Goal: Task Accomplishment & Management: Use online tool/utility

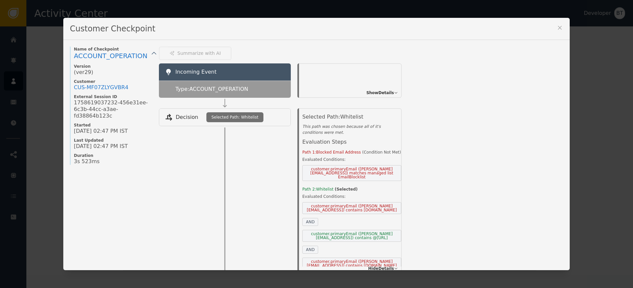
click at [560, 27] on icon at bounding box center [560, 27] width 7 height 7
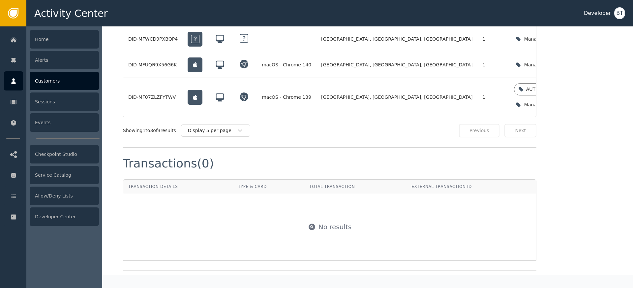
click at [51, 85] on div "Customers" at bounding box center [64, 81] width 69 height 18
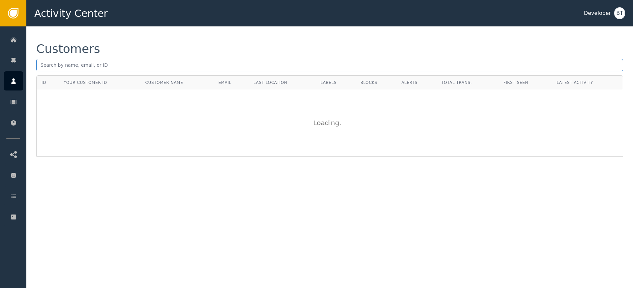
click at [80, 63] on input "text" at bounding box center [329, 65] width 587 height 13
type input "[PERSON_NAME][EMAIL_ADDRESS][DOMAIN_NAME]"
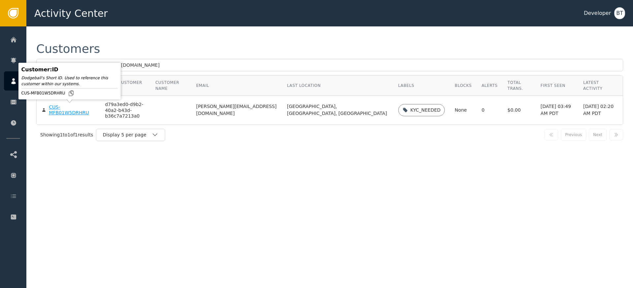
click at [62, 106] on div "CUS-MFB01W5DRHRU" at bounding box center [72, 110] width 46 height 12
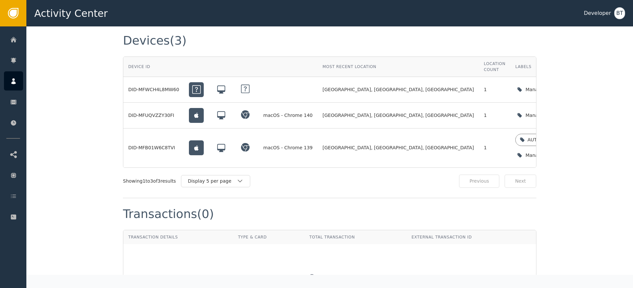
scroll to position [729, 0]
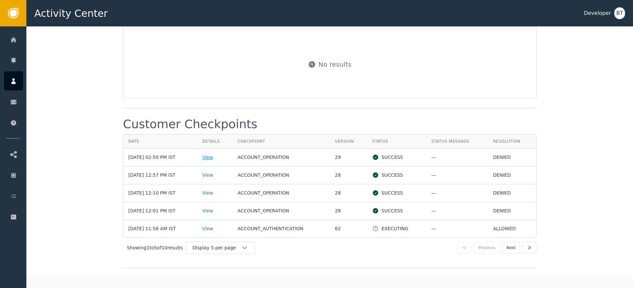
click at [214, 155] on div "View" at bounding box center [214, 157] width 25 height 7
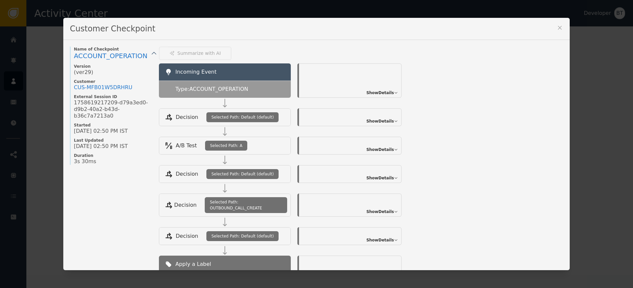
scroll to position [107, 0]
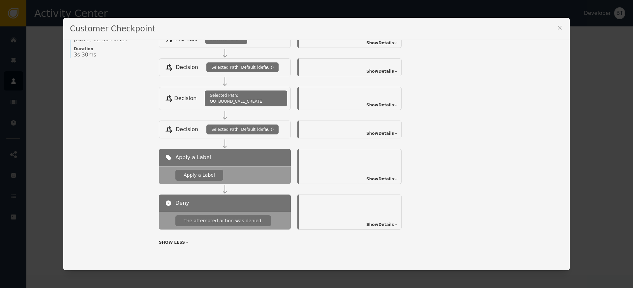
click at [557, 28] on icon at bounding box center [560, 27] width 7 height 7
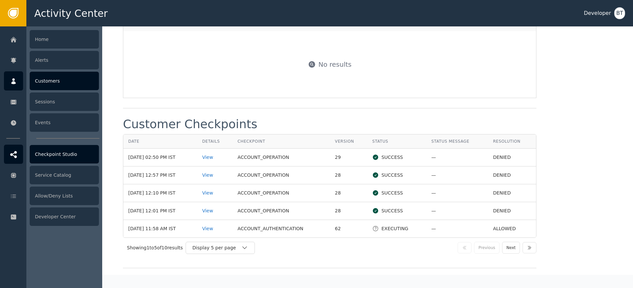
click at [60, 151] on div "Checkpoint Studio" at bounding box center [64, 154] width 69 height 18
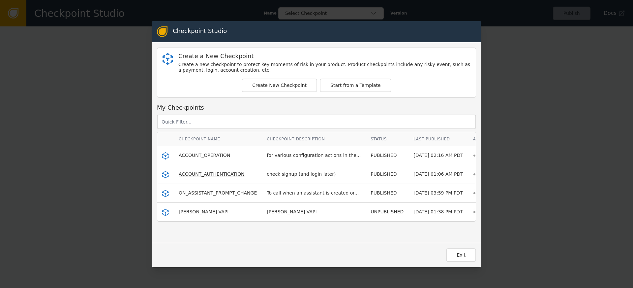
click at [204, 173] on span "ACCOUNT_AUTHENTICATION" at bounding box center [212, 173] width 66 height 5
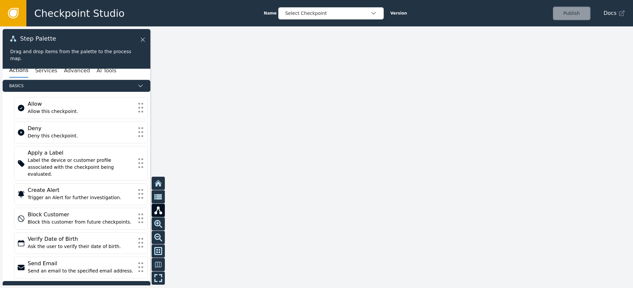
click at [141, 37] on icon at bounding box center [142, 39] width 7 height 7
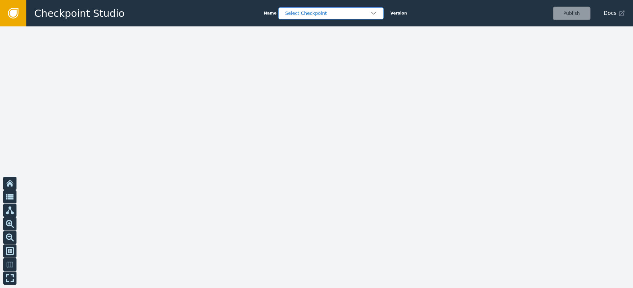
click at [324, 15] on div "Select Checkpoint" at bounding box center [327, 13] width 85 height 7
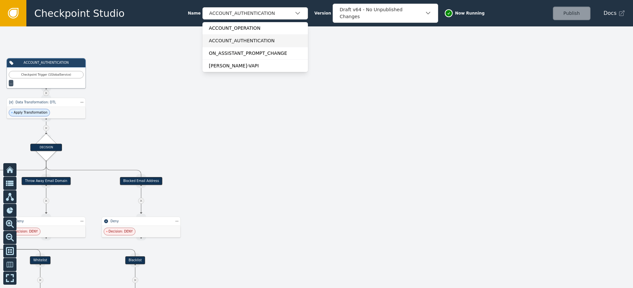
click at [303, 38] on div "ACCOUNT_AUTHENTICATION" at bounding box center [256, 40] width 106 height 13
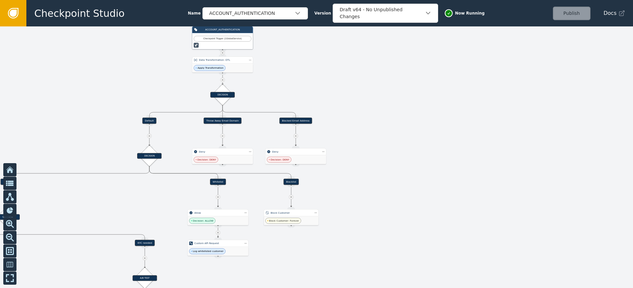
drag, startPoint x: 303, startPoint y: 124, endPoint x: 392, endPoint y: 103, distance: 91.0
click at [405, 92] on div at bounding box center [316, 156] width 633 height 261
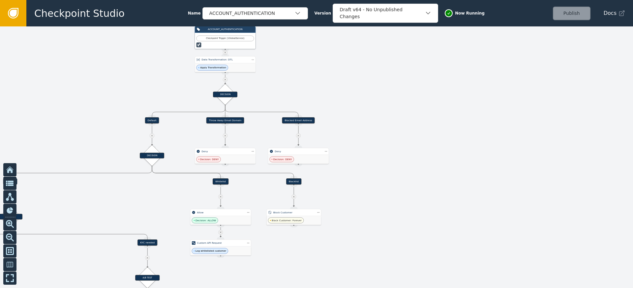
drag, startPoint x: 381, startPoint y: 144, endPoint x: 482, endPoint y: 113, distance: 105.3
click at [482, 113] on div at bounding box center [316, 156] width 633 height 261
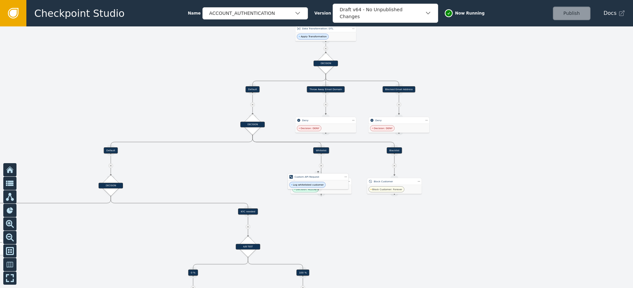
drag, startPoint x: 334, startPoint y: 216, endPoint x: 328, endPoint y: 153, distance: 63.3
click at [328, 180] on div "Log whitelisted customer" at bounding box center [318, 184] width 61 height 9
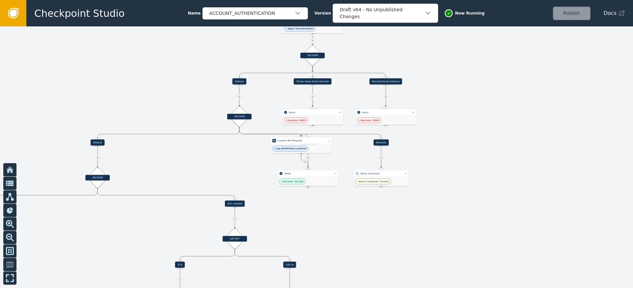
drag, startPoint x: 431, startPoint y: 166, endPoint x: 407, endPoint y: 151, distance: 28.6
click at [411, 153] on div at bounding box center [316, 156] width 633 height 261
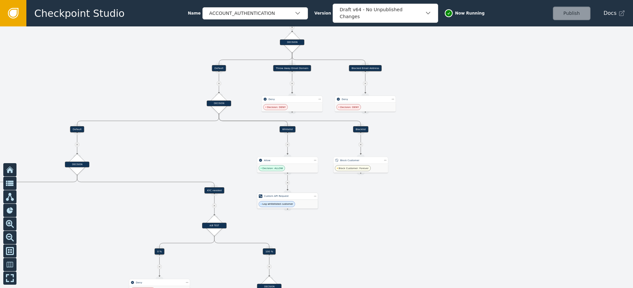
drag, startPoint x: 280, startPoint y: 131, endPoint x: 287, endPoint y: 200, distance: 68.6
click at [287, 200] on div "Log whitelisted customer" at bounding box center [287, 204] width 61 height 9
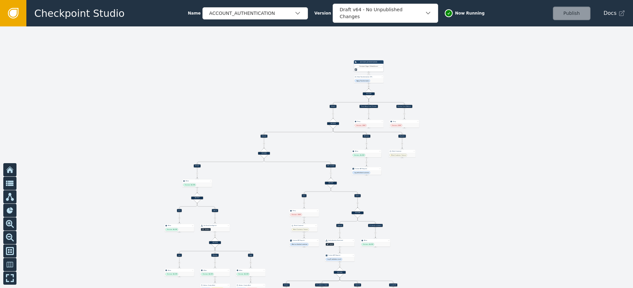
drag, startPoint x: 448, startPoint y: 203, endPoint x: 383, endPoint y: 107, distance: 115.7
click at [383, 107] on div at bounding box center [316, 156] width 633 height 261
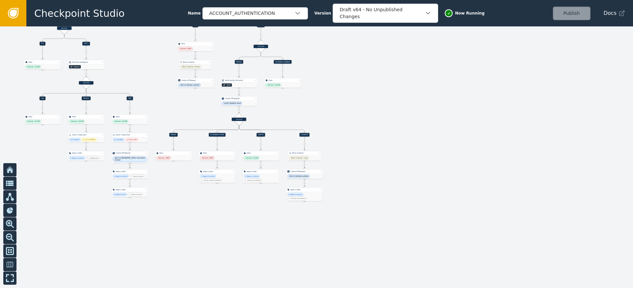
drag, startPoint x: 396, startPoint y: 153, endPoint x: 365, endPoint y: 80, distance: 79.1
click at [365, 74] on div at bounding box center [316, 156] width 633 height 261
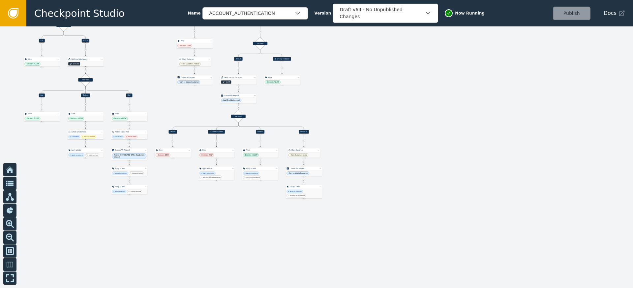
drag, startPoint x: 382, startPoint y: 102, endPoint x: 396, endPoint y: 151, distance: 51.6
click at [395, 151] on div at bounding box center [316, 156] width 633 height 261
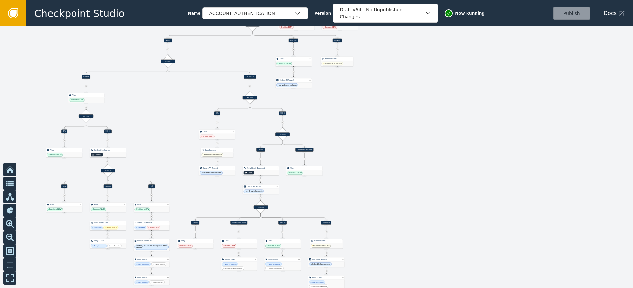
drag, startPoint x: 388, startPoint y: 103, endPoint x: 400, endPoint y: 155, distance: 53.0
click at [400, 154] on div at bounding box center [316, 156] width 633 height 261
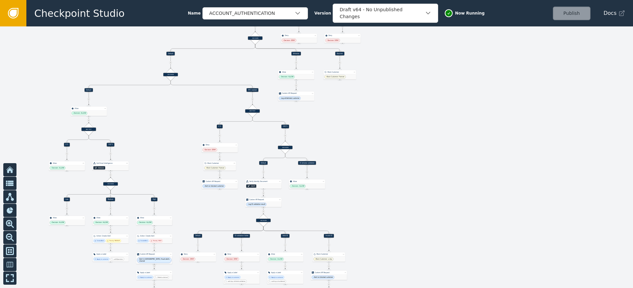
drag, startPoint x: 393, startPoint y: 123, endPoint x: 391, endPoint y: 155, distance: 32.0
click at [392, 154] on div at bounding box center [316, 156] width 633 height 261
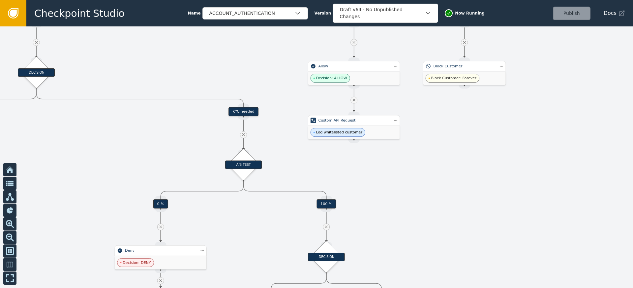
click at [246, 111] on div "KYC needed" at bounding box center [244, 111] width 30 height 9
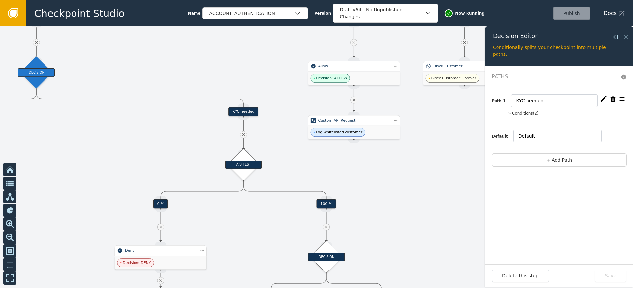
click at [530, 115] on button "Conditions (2)" at bounding box center [523, 113] width 31 height 6
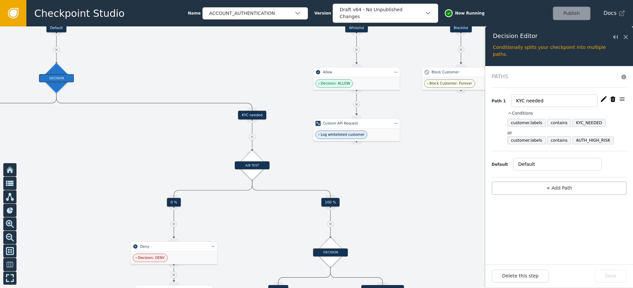
drag, startPoint x: 419, startPoint y: 207, endPoint x: 375, endPoint y: 154, distance: 69.1
click at [375, 154] on div at bounding box center [316, 156] width 633 height 261
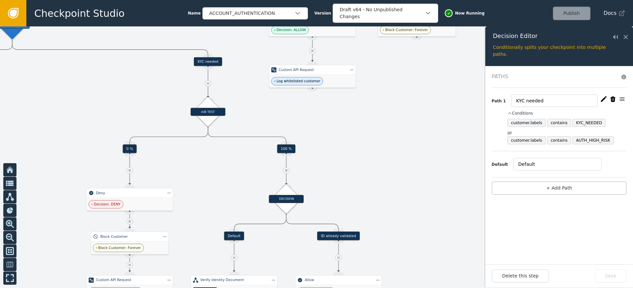
drag, startPoint x: 383, startPoint y: 190, endPoint x: 375, endPoint y: 143, distance: 48.1
click at [371, 134] on div at bounding box center [316, 156] width 633 height 261
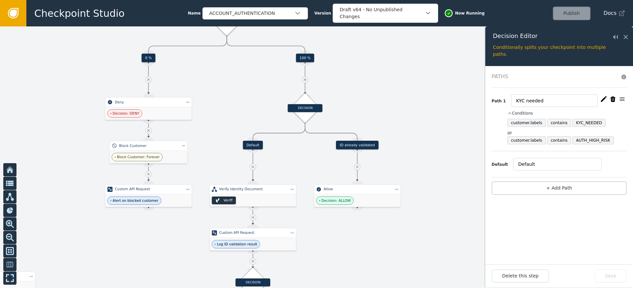
drag, startPoint x: 390, startPoint y: 159, endPoint x: 412, endPoint y: 135, distance: 32.4
click at [412, 135] on div at bounding box center [316, 156] width 633 height 261
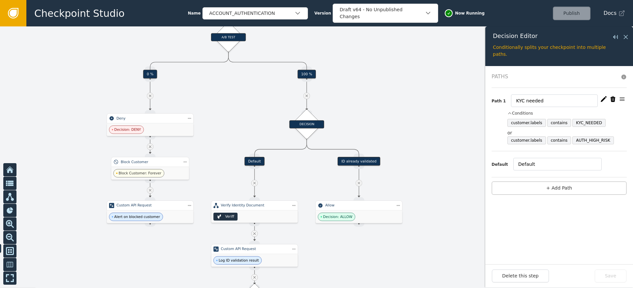
drag, startPoint x: 409, startPoint y: 118, endPoint x: 407, endPoint y: 192, distance: 73.6
click at [408, 188] on div at bounding box center [316, 156] width 633 height 261
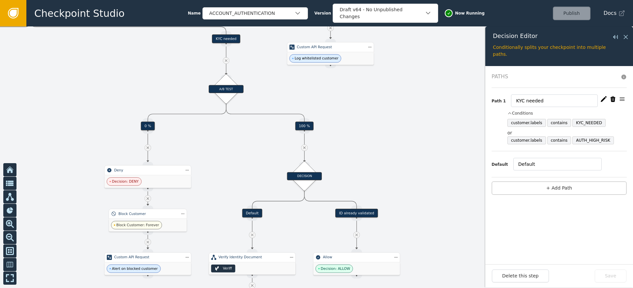
click at [402, 164] on div at bounding box center [316, 156] width 633 height 261
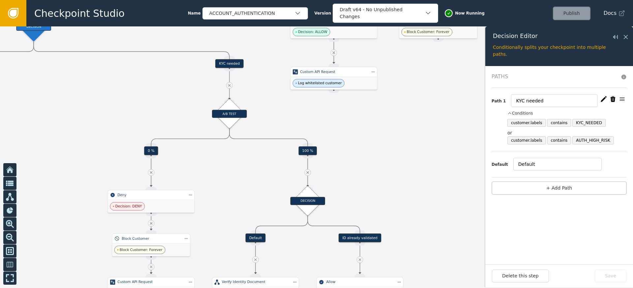
click at [601, 100] on icon "button" at bounding box center [604, 99] width 7 height 7
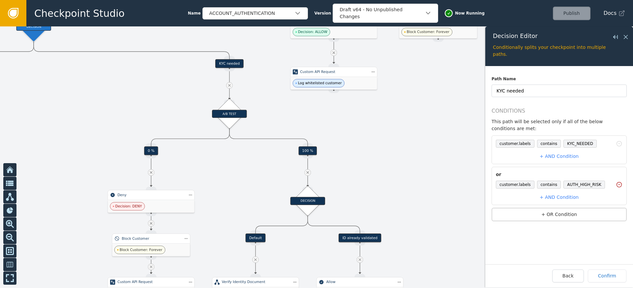
click at [619, 185] on icon at bounding box center [619, 184] width 7 height 7
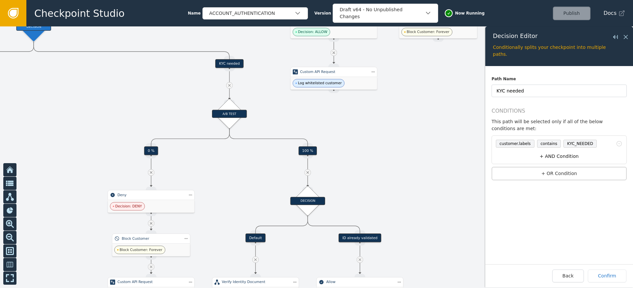
click at [565, 156] on button "+ AND Condition" at bounding box center [560, 156] width 132 height 12
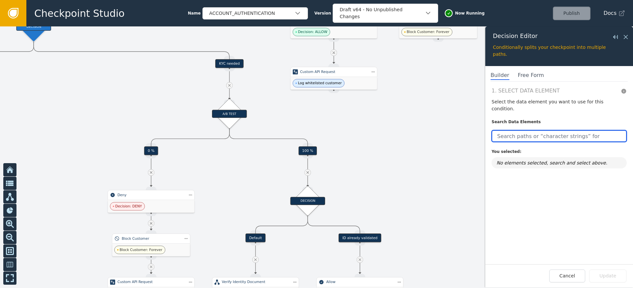
click at [518, 130] on input "text" at bounding box center [559, 136] width 135 height 12
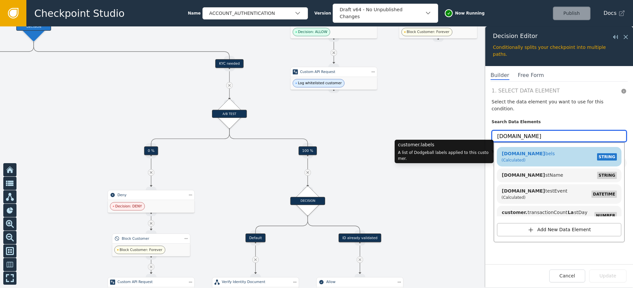
type input "[DOMAIN_NAME]"
click at [544, 149] on div "[DOMAIN_NAME] bels (Calculated) STRING" at bounding box center [559, 157] width 118 height 16
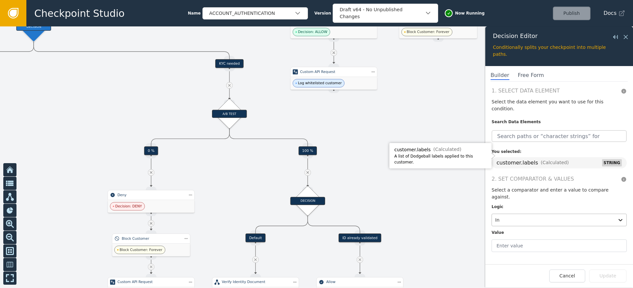
click at [512, 215] on div at bounding box center [554, 219] width 116 height 9
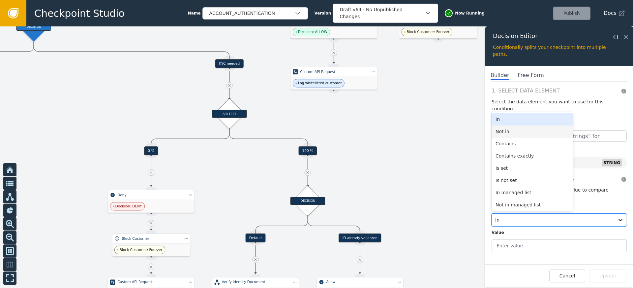
click at [514, 125] on div "Not in" at bounding box center [532, 131] width 81 height 12
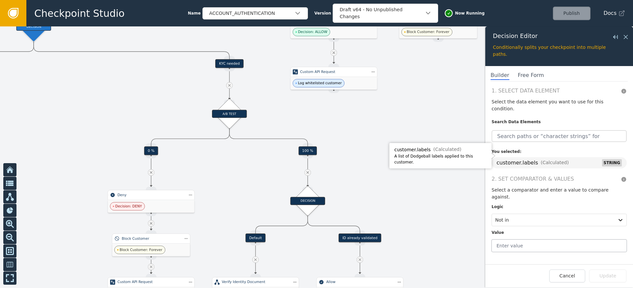
click at [529, 239] on input "text" at bounding box center [559, 245] width 135 height 13
click at [497, 239] on input "auth" at bounding box center [559, 245] width 135 height 13
click at [502, 239] on input "auth" at bounding box center [559, 245] width 135 height 13
paste input "-kyc-id-validated"
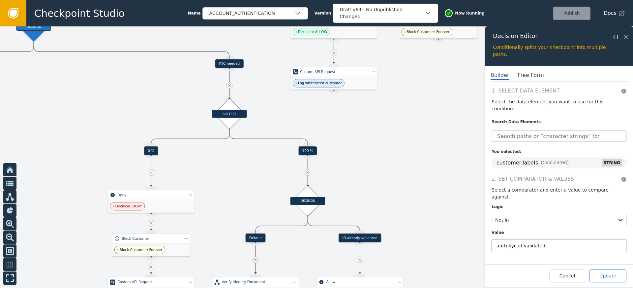
type input "auth-kyc-id-validated"
click at [607, 276] on button "Update" at bounding box center [608, 275] width 37 height 13
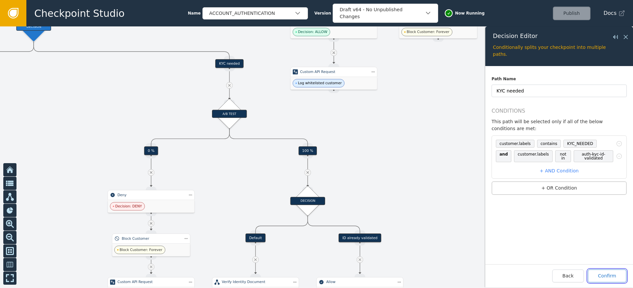
click at [602, 274] on button "Confirm" at bounding box center [607, 275] width 39 height 13
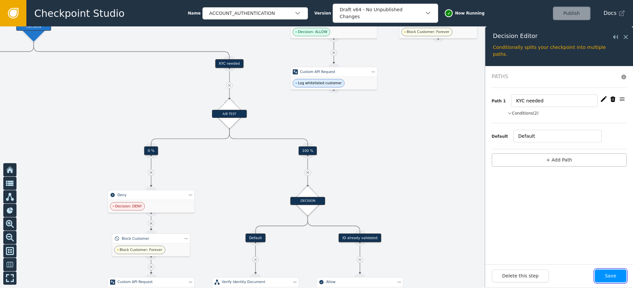
click at [606, 272] on button "Save" at bounding box center [611, 275] width 32 height 13
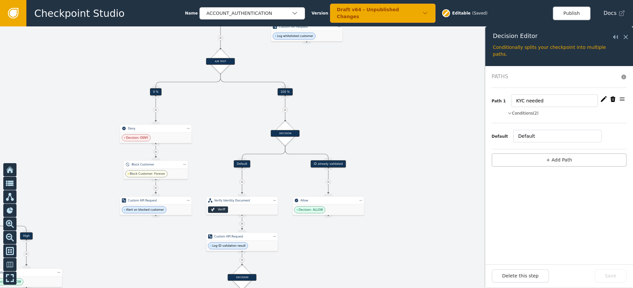
drag, startPoint x: 403, startPoint y: 174, endPoint x: 371, endPoint y: 119, distance: 64.3
click at [371, 119] on div at bounding box center [316, 156] width 633 height 261
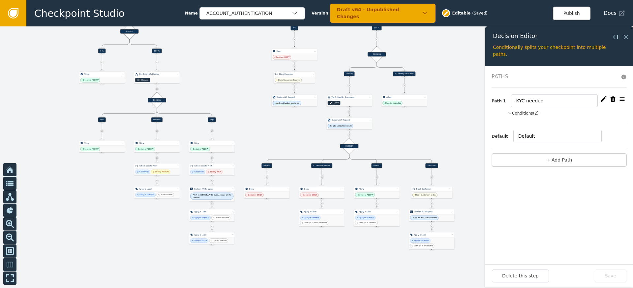
drag, startPoint x: 174, startPoint y: 164, endPoint x: 233, endPoint y: 86, distance: 97.8
click at [231, 86] on div at bounding box center [316, 156] width 633 height 261
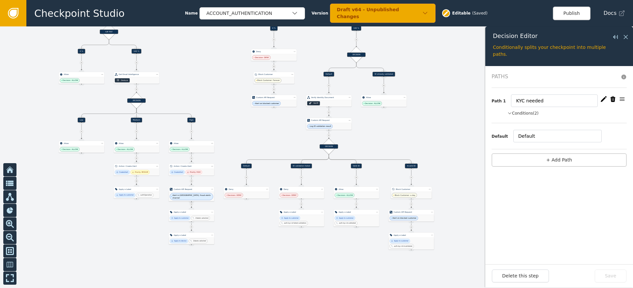
drag, startPoint x: 455, startPoint y: 127, endPoint x: 368, endPoint y: 131, distance: 87.2
click at [389, 129] on div at bounding box center [316, 156] width 633 height 261
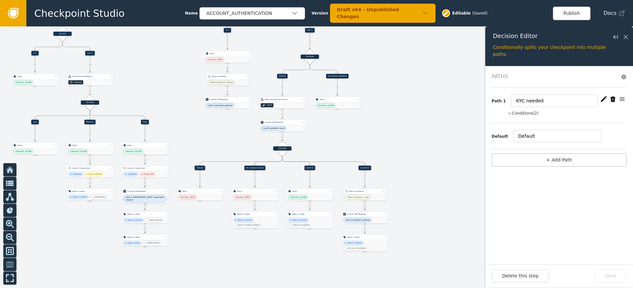
drag, startPoint x: 394, startPoint y: 86, endPoint x: 378, endPoint y: 132, distance: 48.7
click at [378, 132] on div at bounding box center [316, 156] width 633 height 261
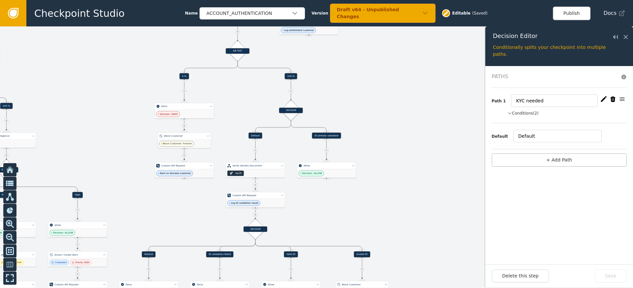
click at [329, 134] on div "ID already validated" at bounding box center [326, 135] width 29 height 6
click at [524, 109] on div "Path 1 ID already validated Conditions (1) customer.labels contains auth-kyc-id…" at bounding box center [559, 105] width 135 height 35
click at [523, 111] on button "Conditions (1)" at bounding box center [523, 113] width 31 height 6
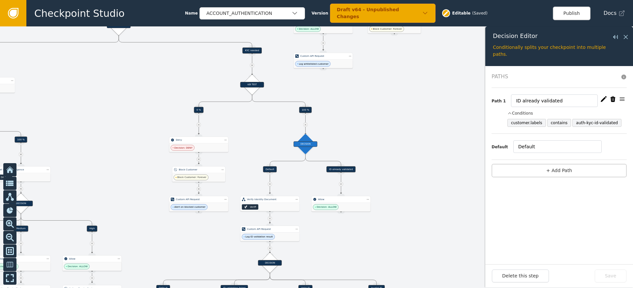
drag, startPoint x: 378, startPoint y: 106, endPoint x: 395, endPoint y: 143, distance: 40.5
click at [395, 143] on div at bounding box center [316, 156] width 633 height 261
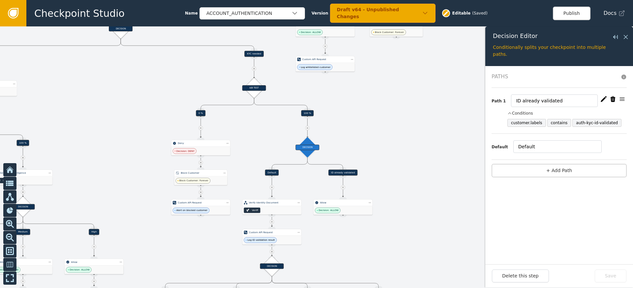
click at [255, 54] on div "KYC needed" at bounding box center [254, 54] width 19 height 6
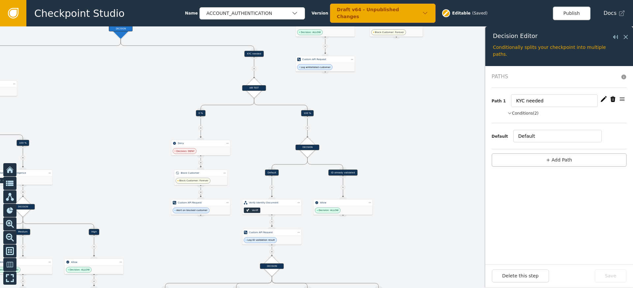
click at [529, 112] on button "Conditions (2)" at bounding box center [523, 113] width 31 height 6
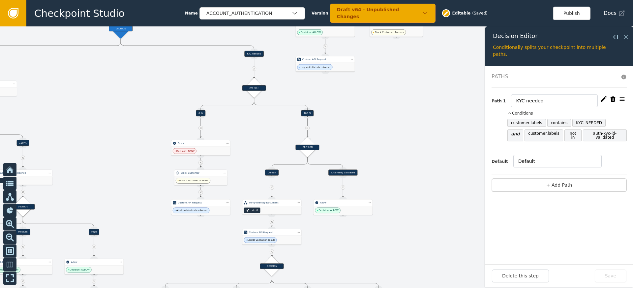
click at [606, 99] on icon "button" at bounding box center [604, 99] width 7 height 7
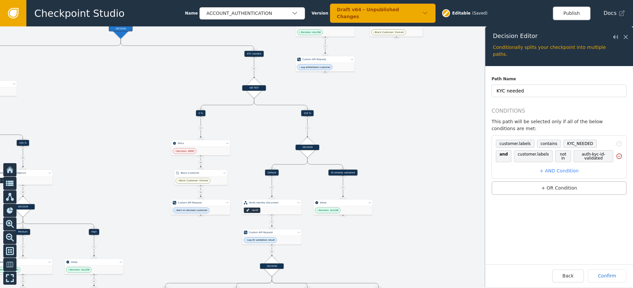
click at [618, 156] on icon at bounding box center [619, 156] width 7 height 7
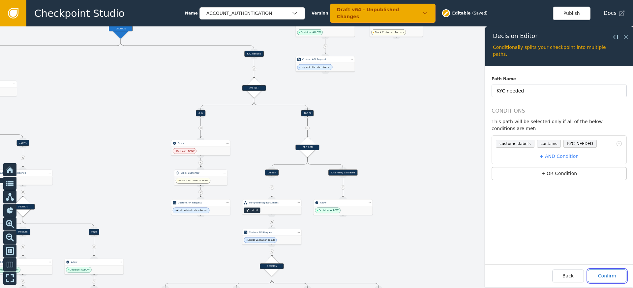
click at [618, 275] on button "Confirm" at bounding box center [607, 275] width 39 height 13
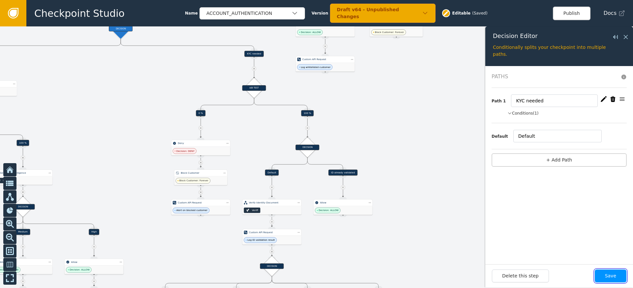
click at [614, 274] on button "Save" at bounding box center [611, 275] width 32 height 13
click at [624, 38] on icon at bounding box center [626, 36] width 7 height 7
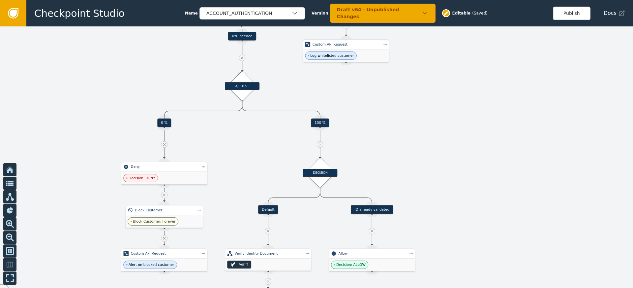
click at [247, 37] on div "KYC needed" at bounding box center [242, 36] width 28 height 9
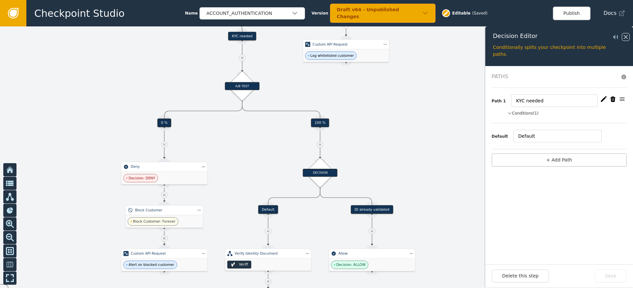
click at [626, 37] on icon at bounding box center [626, 36] width 7 height 7
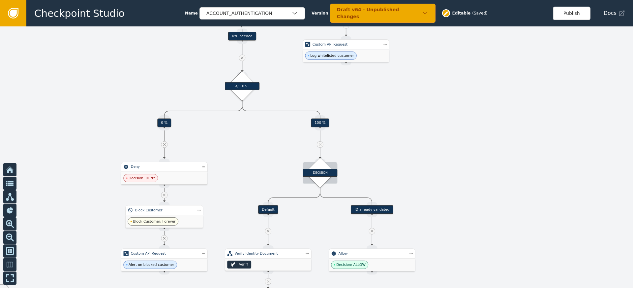
click at [321, 175] on div "DECISION" at bounding box center [320, 173] width 35 height 8
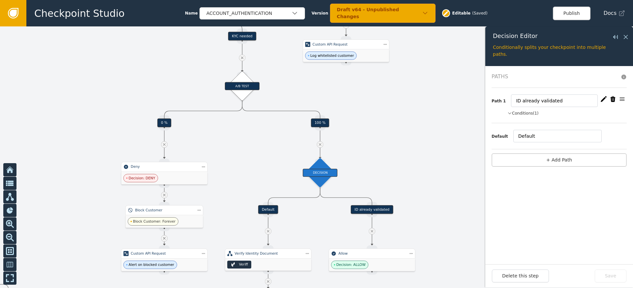
click at [523, 113] on button "Conditions (1)" at bounding box center [523, 113] width 31 height 6
click at [626, 37] on icon at bounding box center [626, 37] width 4 height 4
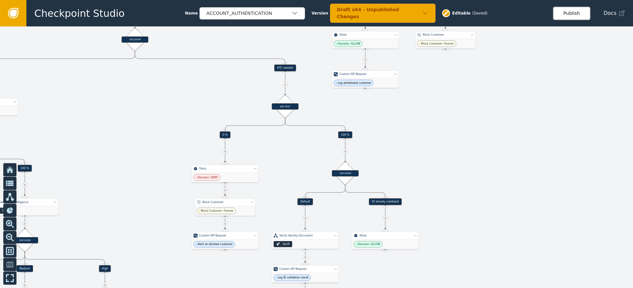
click at [563, 13] on button "Publish" at bounding box center [572, 14] width 38 height 14
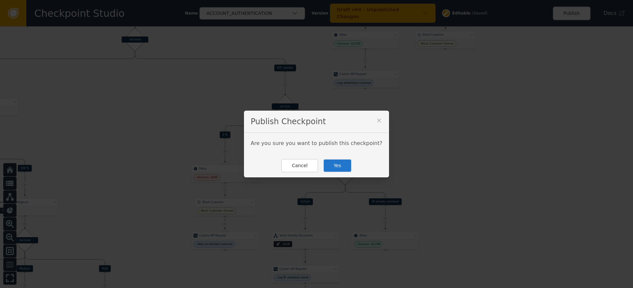
click at [333, 167] on button "Yes" at bounding box center [337, 166] width 29 height 14
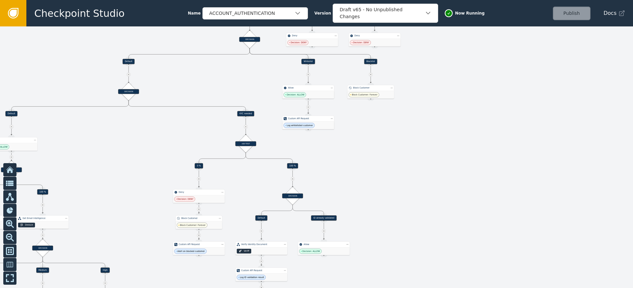
drag, startPoint x: 467, startPoint y: 105, endPoint x: 423, endPoint y: 169, distance: 78.4
click at [433, 163] on div at bounding box center [316, 156] width 633 height 261
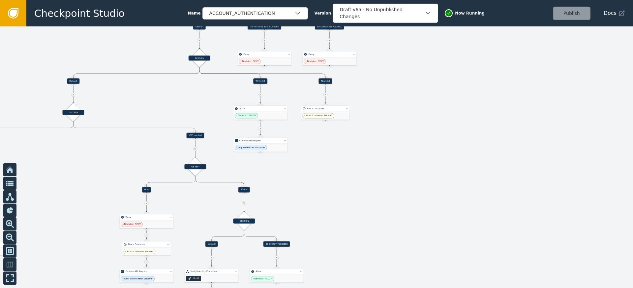
drag, startPoint x: 413, startPoint y: 156, endPoint x: 447, endPoint y: 97, distance: 68.4
click at [447, 97] on div at bounding box center [316, 156] width 633 height 261
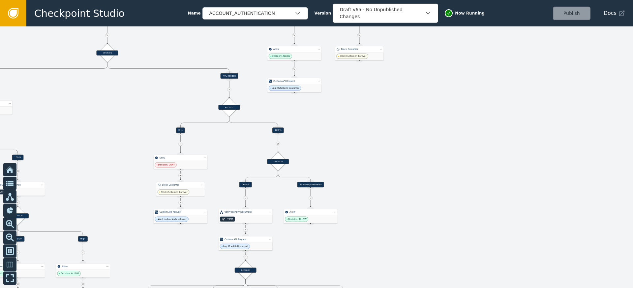
drag, startPoint x: 433, startPoint y: 159, endPoint x: 434, endPoint y: 147, distance: 11.7
click at [434, 148] on div at bounding box center [316, 156] width 633 height 261
